Goal: Check status: Check status

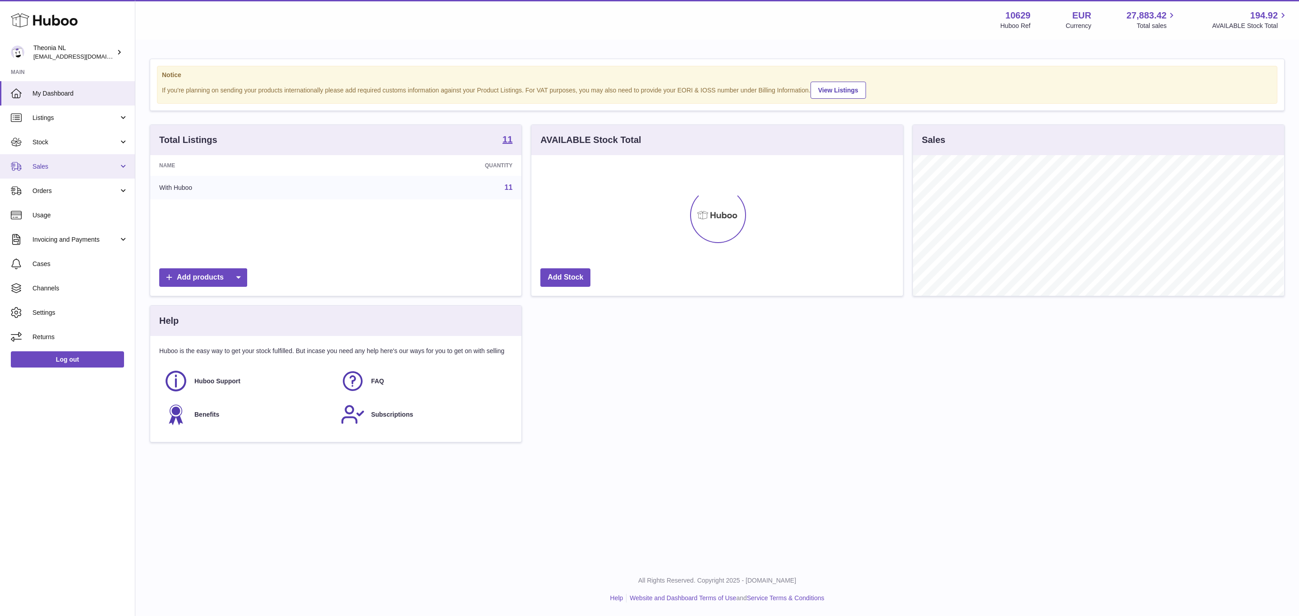
scroll to position [141, 371]
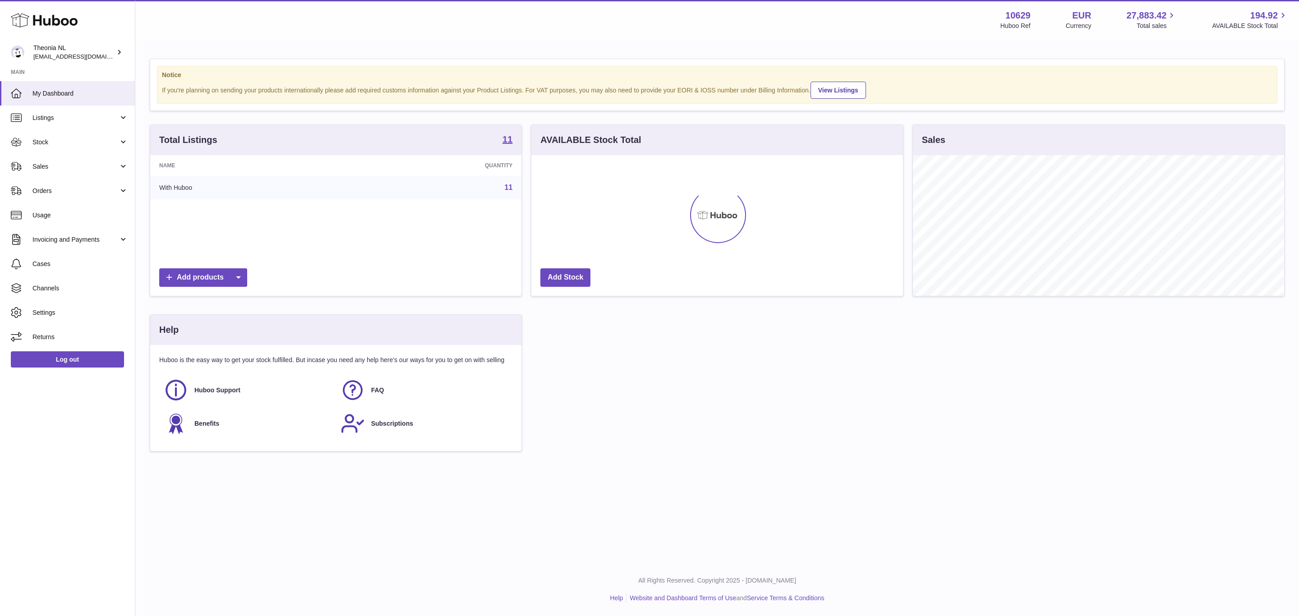
drag, startPoint x: 50, startPoint y: 175, endPoint x: 70, endPoint y: 200, distance: 32.8
click at [50, 171] on span "Sales" at bounding box center [75, 166] width 86 height 9
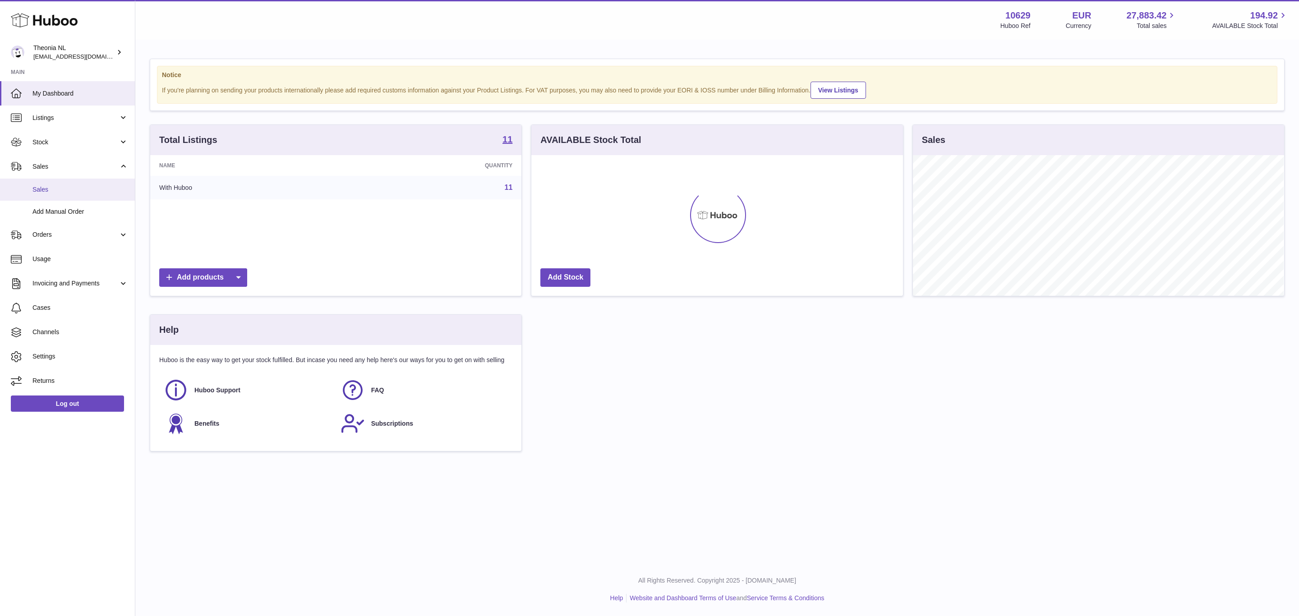
click at [69, 194] on span "Sales" at bounding box center [80, 189] width 96 height 9
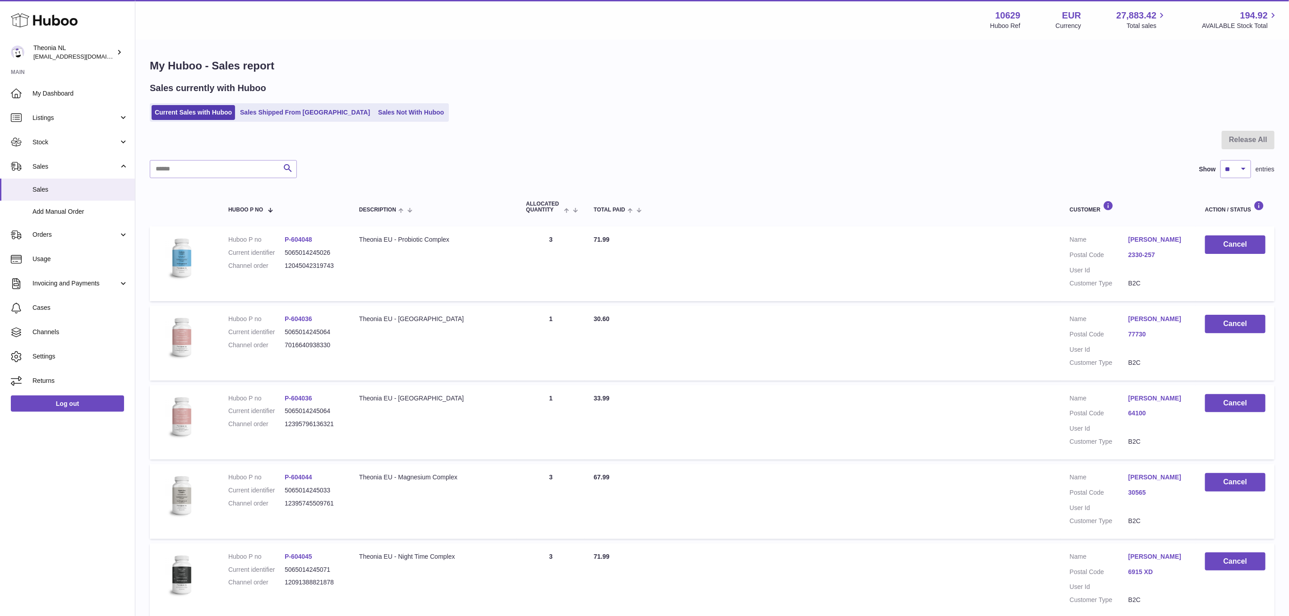
drag, startPoint x: 294, startPoint y: 118, endPoint x: 347, endPoint y: 147, distance: 60.0
click at [294, 118] on link "Sales Shipped From [GEOGRAPHIC_DATA]" at bounding box center [305, 112] width 136 height 15
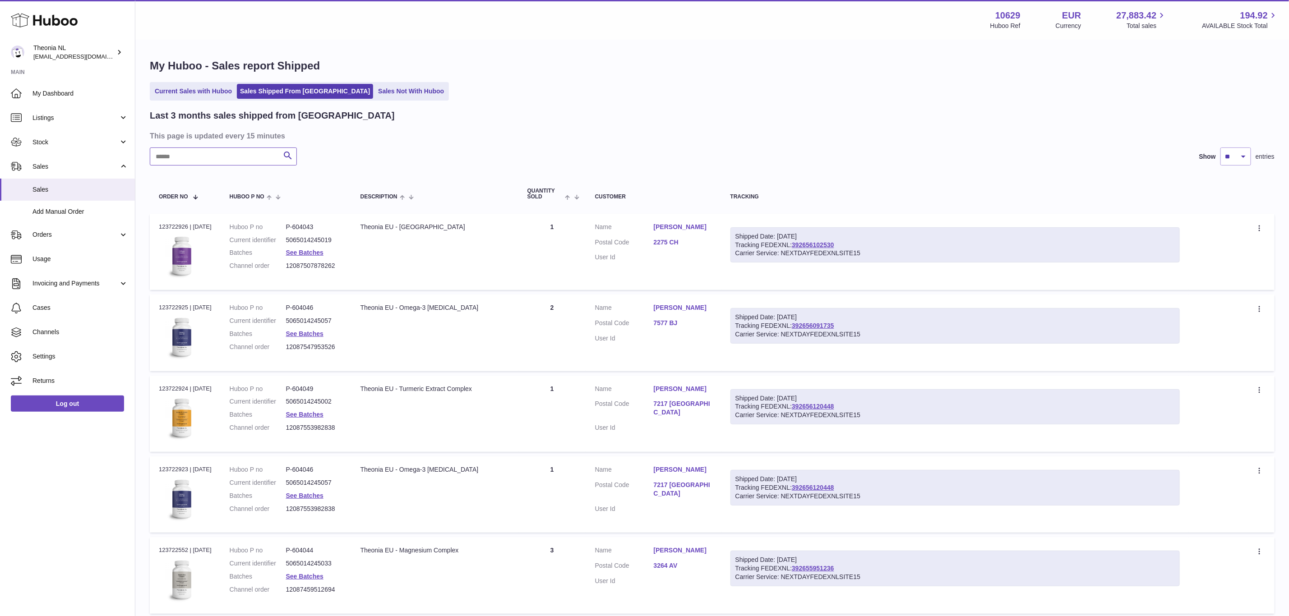
click at [242, 166] on input "text" at bounding box center [223, 157] width 147 height 18
paste input "**********"
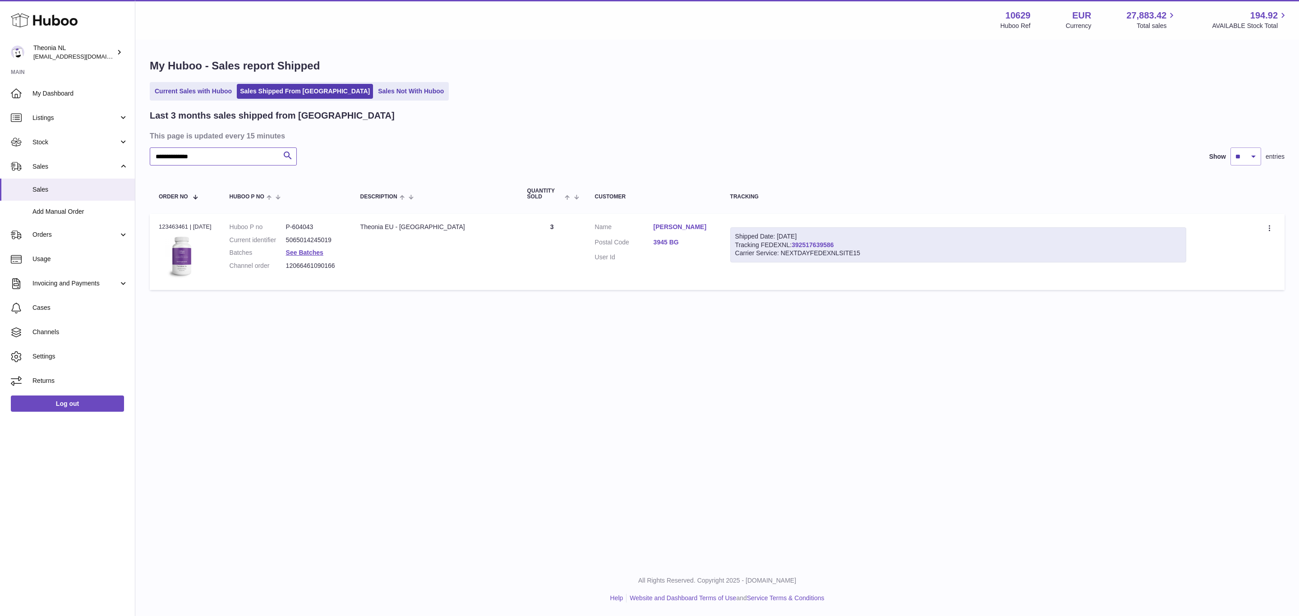
type input "**********"
click at [834, 249] on link "392517639586" at bounding box center [813, 244] width 42 height 7
click at [60, 412] on link "Log out" at bounding box center [67, 404] width 113 height 16
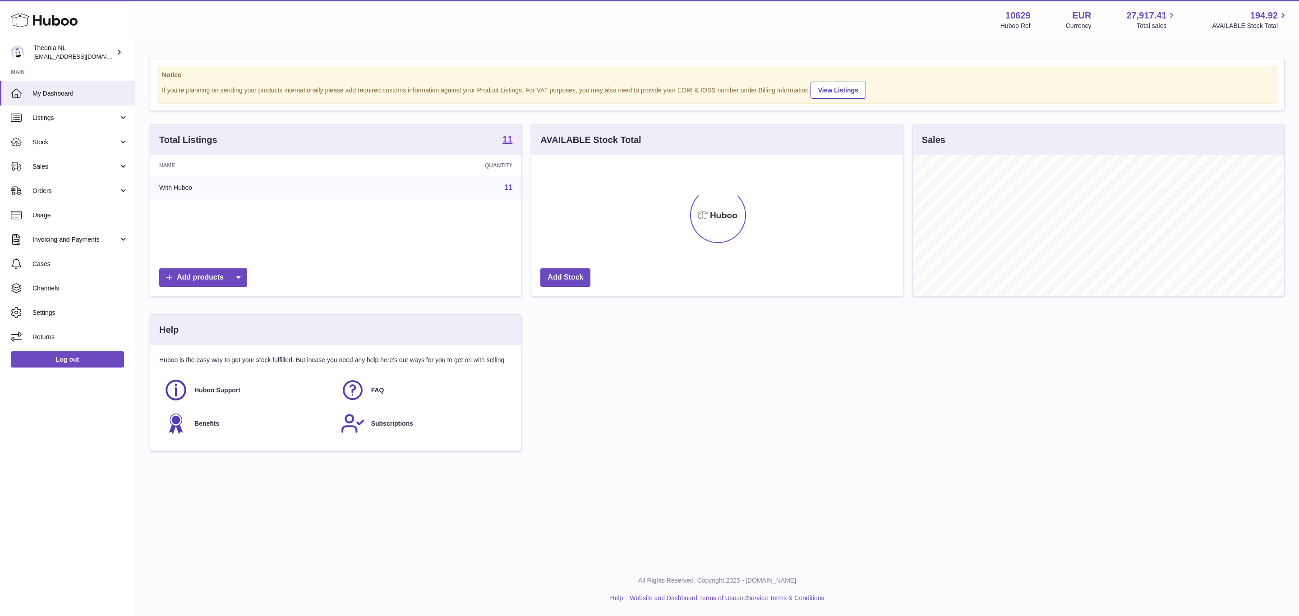
scroll to position [141, 371]
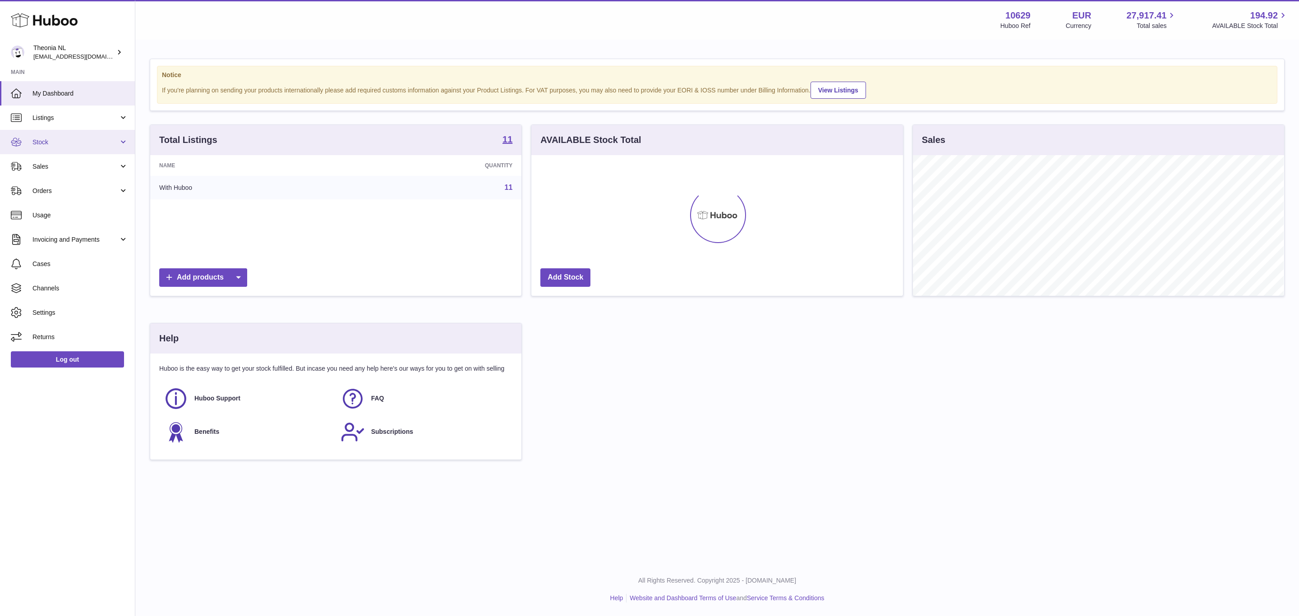
click at [62, 147] on span "Stock" at bounding box center [75, 142] width 86 height 9
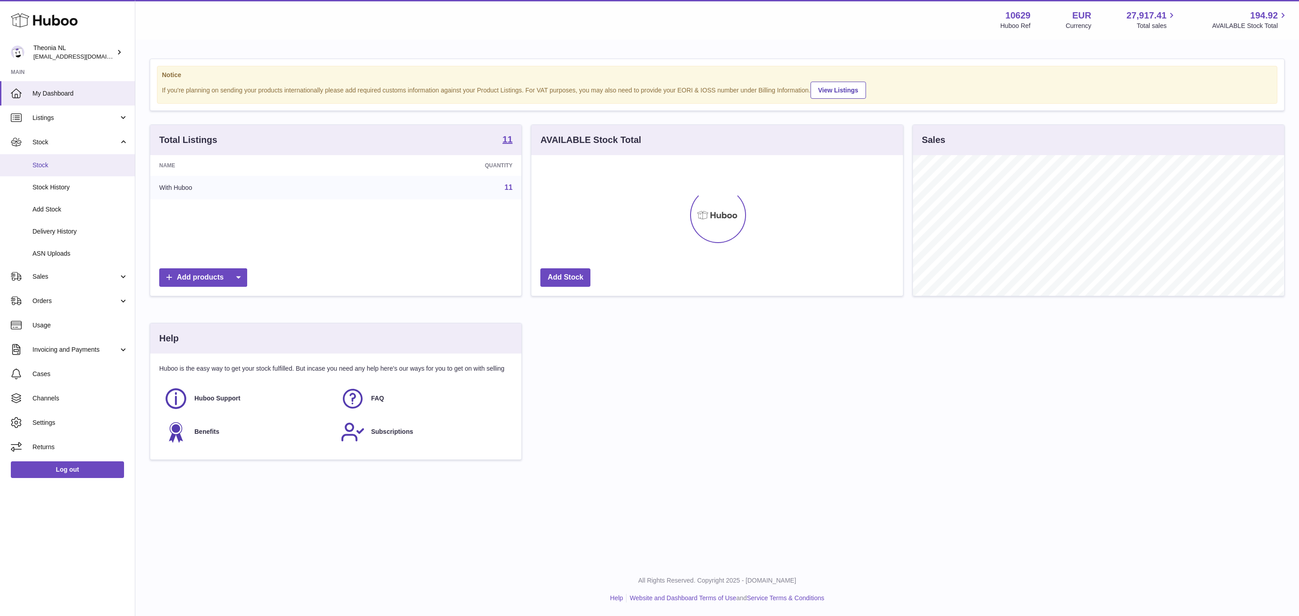
click at [70, 170] on span "Stock" at bounding box center [80, 165] width 96 height 9
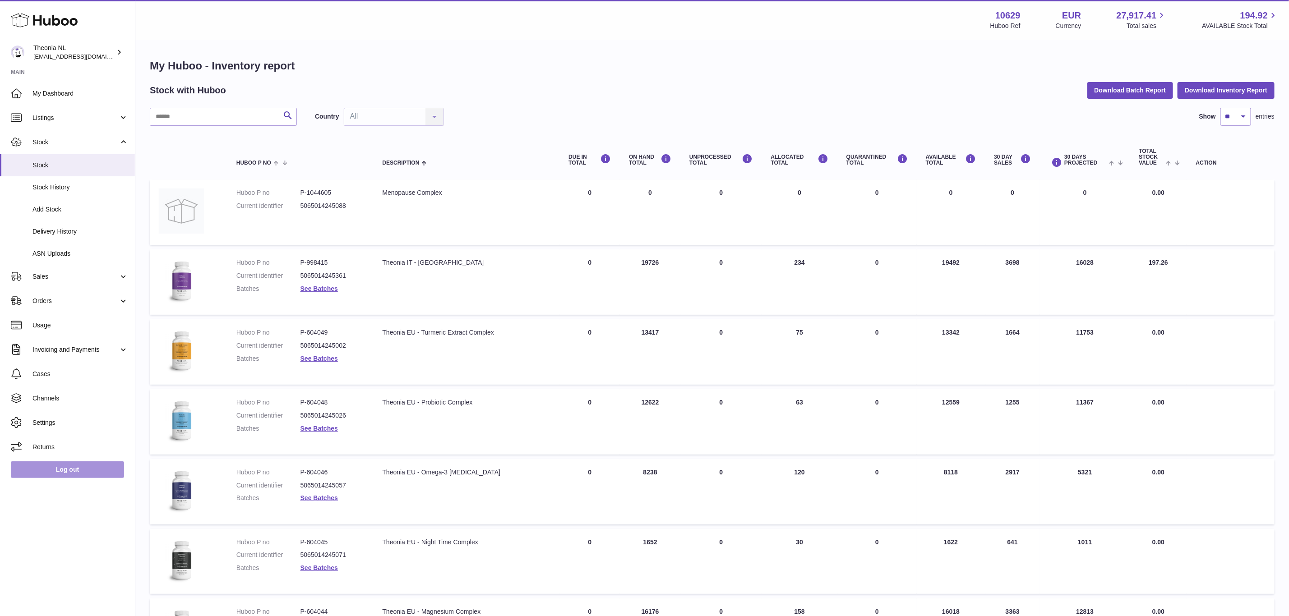
click at [68, 478] on link "Log out" at bounding box center [67, 470] width 113 height 16
